Goal: Find specific page/section: Find specific page/section

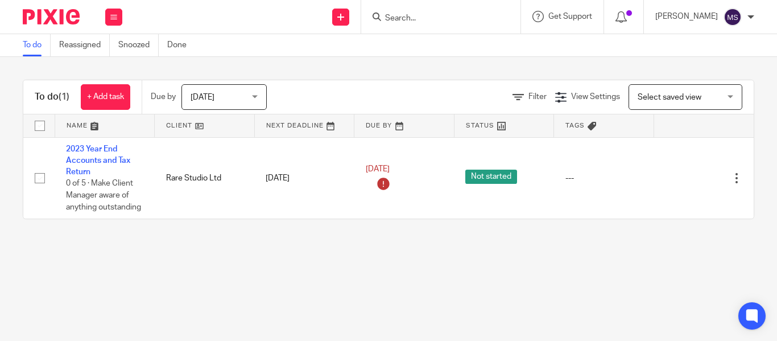
click at [384, 15] on input "Search" at bounding box center [435, 19] width 102 height 10
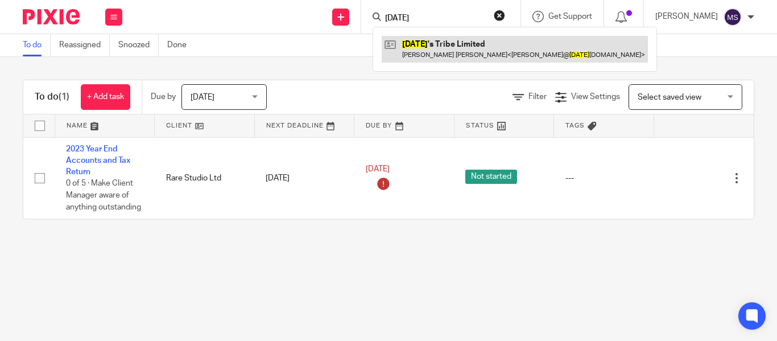
type input "[DATE]"
click at [424, 42] on link at bounding box center [515, 49] width 266 height 26
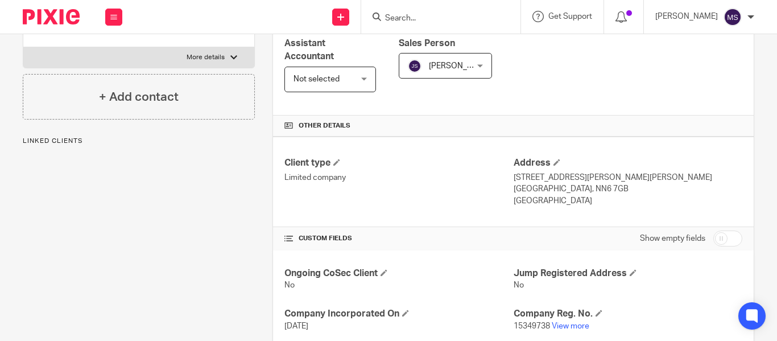
scroll to position [264, 0]
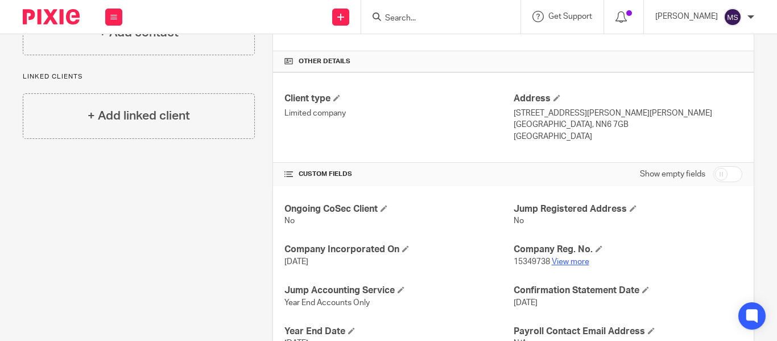
click at [559, 264] on link "View more" at bounding box center [571, 262] width 38 height 8
